Goal: Information Seeking & Learning: Learn about a topic

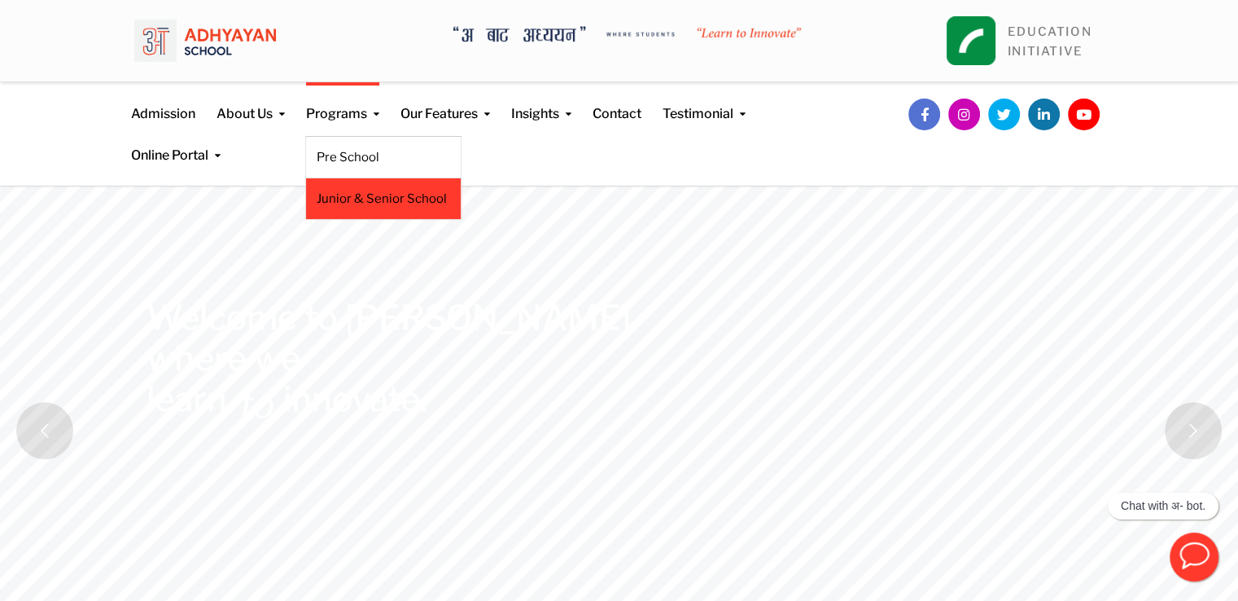
click at [378, 200] on link "Junior & Senior School" at bounding box center [383, 199] width 133 height 18
click at [382, 197] on link "Junior & Senior School" at bounding box center [383, 199] width 133 height 18
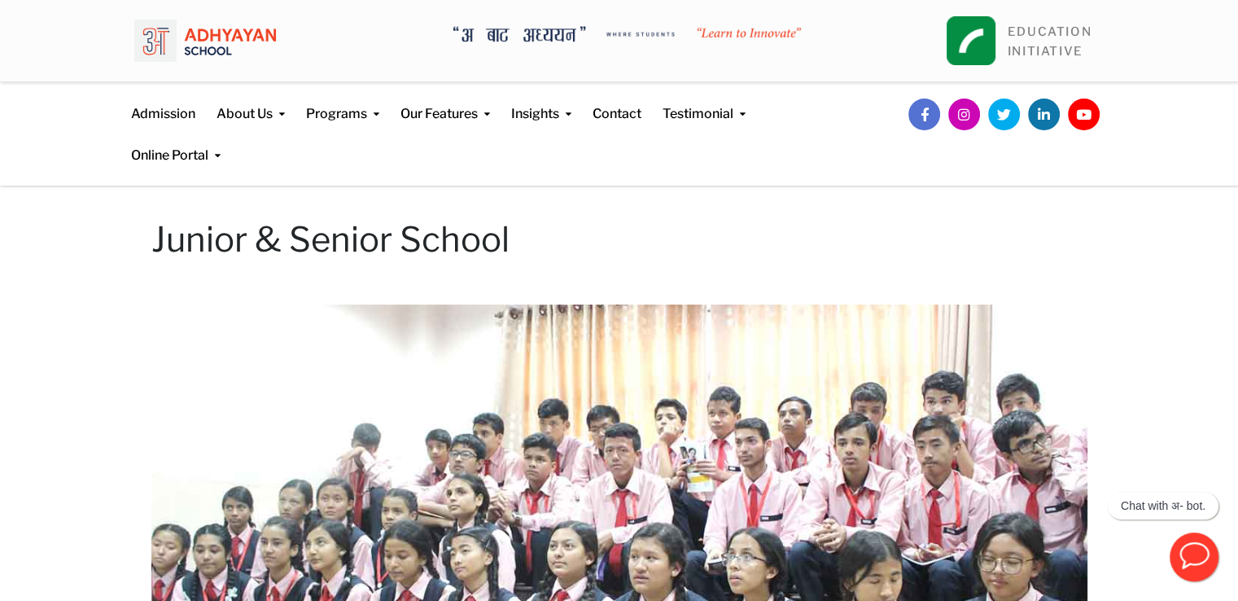
click at [361, 246] on h1 "Junior & Senior School" at bounding box center [619, 239] width 936 height 41
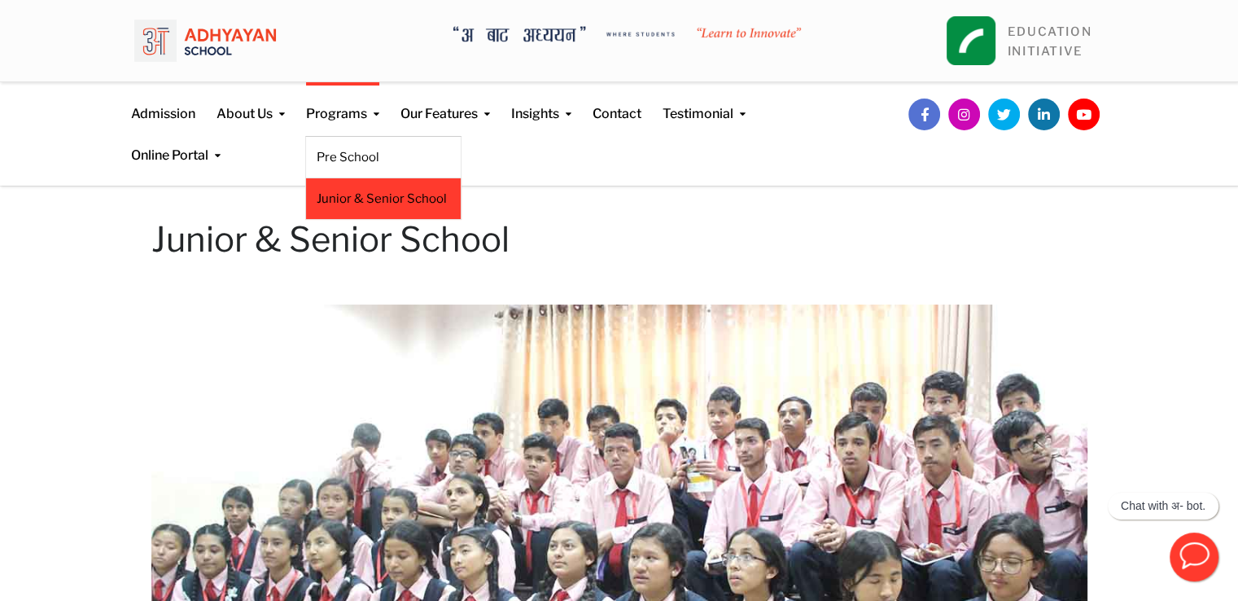
click at [384, 211] on li "Junior & Senior School" at bounding box center [383, 198] width 156 height 41
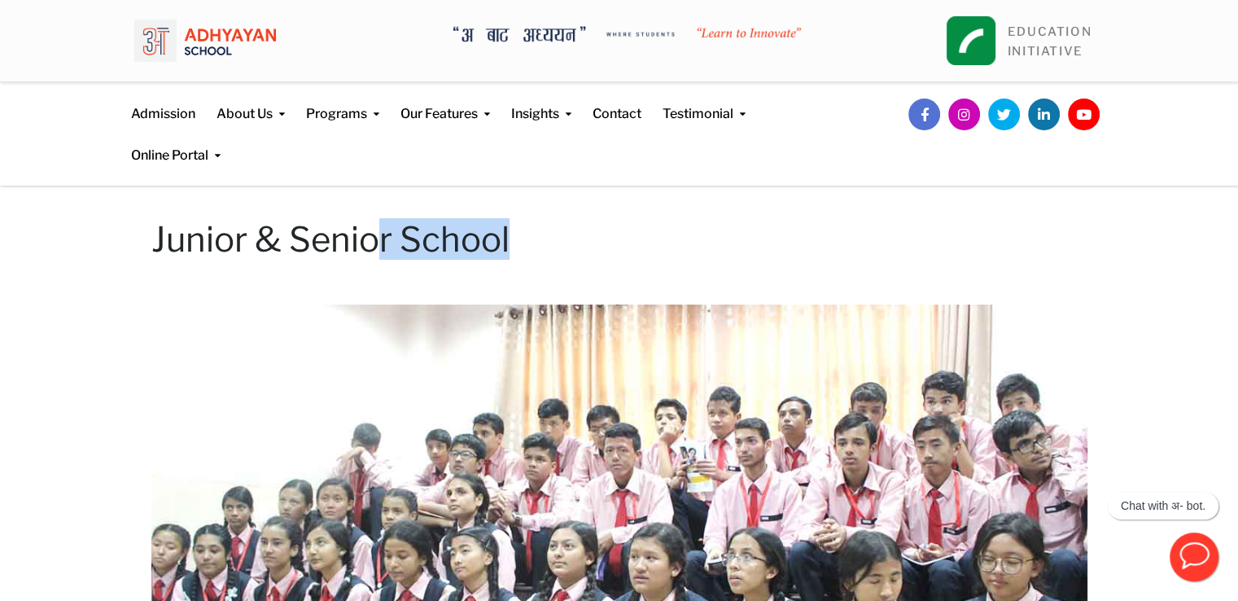
drag, startPoint x: 382, startPoint y: 228, endPoint x: 232, endPoint y: 310, distance: 171.5
click at [232, 310] on img at bounding box center [619, 567] width 936 height 526
click at [195, 31] on img at bounding box center [205, 40] width 142 height 57
